Goal: Information Seeking & Learning: Learn about a topic

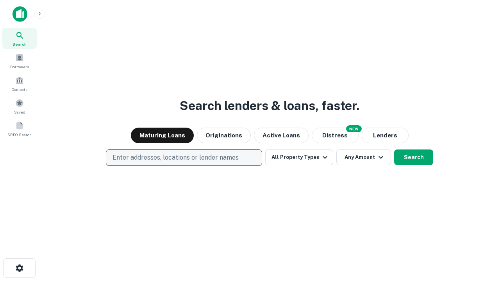
click at [184, 158] on p "Enter addresses, locations or lender names" at bounding box center [175, 157] width 126 height 9
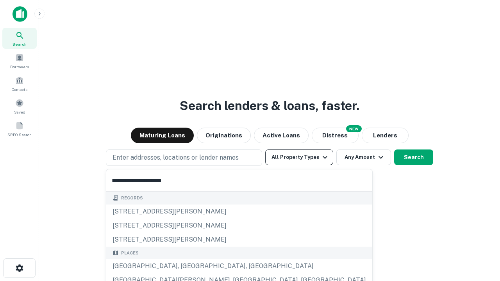
click at [299, 157] on button "All Property Types" at bounding box center [299, 158] width 68 height 16
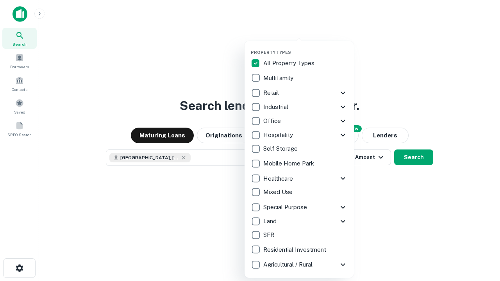
click at [305, 47] on button "button" at bounding box center [305, 47] width 109 height 0
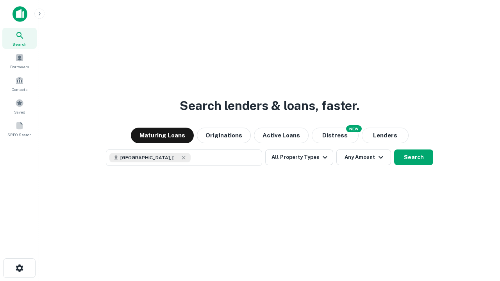
scroll to position [12, 0]
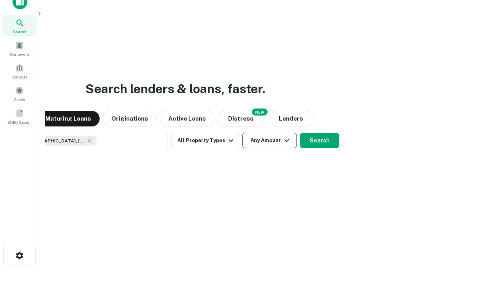
click at [242, 133] on button "Any Amount" at bounding box center [269, 141] width 55 height 16
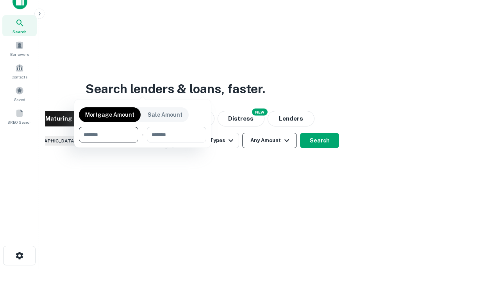
scroll to position [56, 221]
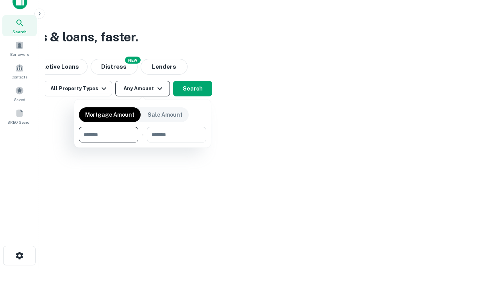
type input "*******"
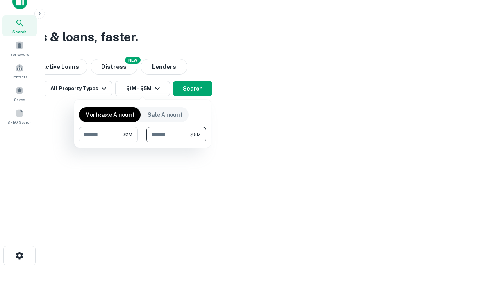
type input "*******"
click at [143, 143] on button "button" at bounding box center [142, 143] width 127 height 0
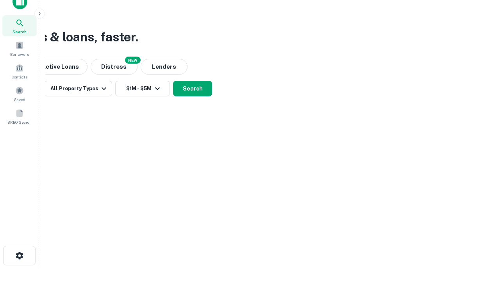
scroll to position [12, 0]
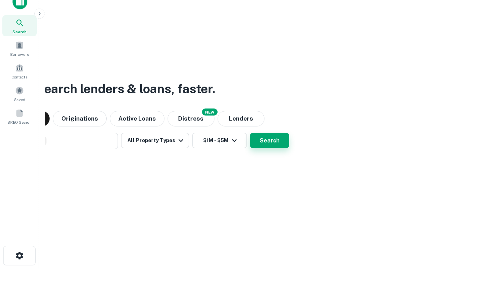
click at [250, 133] on button "Search" at bounding box center [269, 141] width 39 height 16
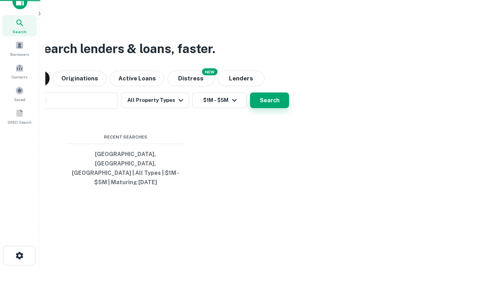
scroll to position [25, 221]
